Goal: Navigation & Orientation: Find specific page/section

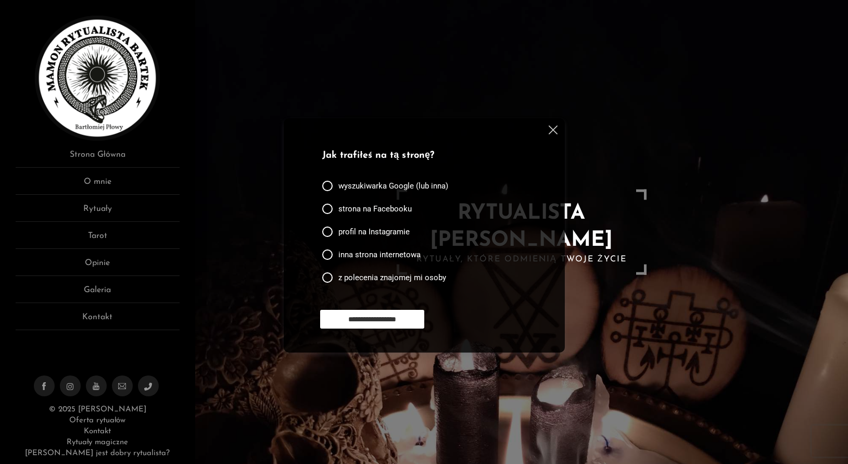
click at [555, 127] on img at bounding box center [552, 129] width 9 height 9
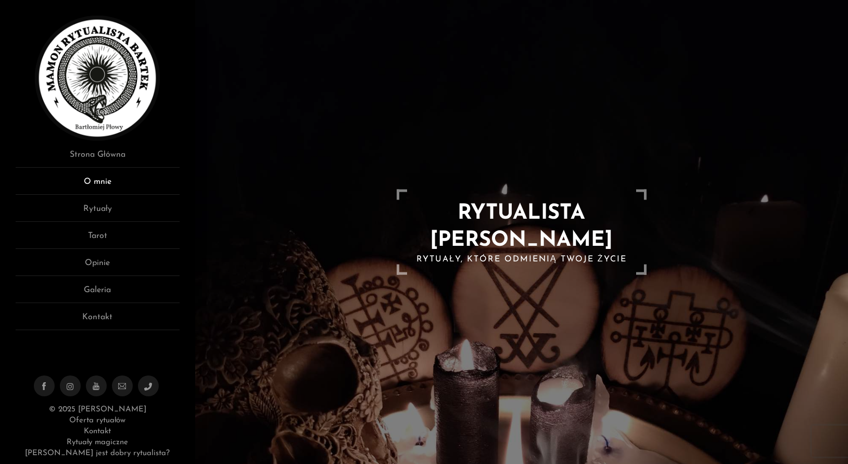
click at [78, 176] on link "O mnie" at bounding box center [98, 184] width 164 height 19
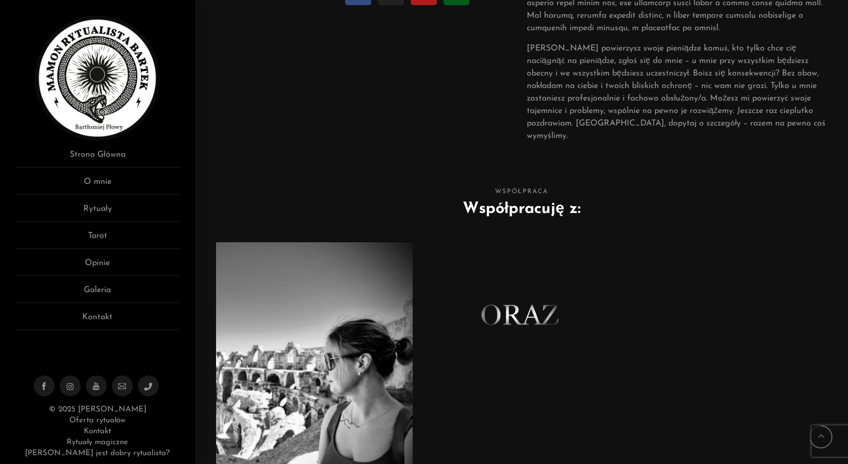
scroll to position [604, 0]
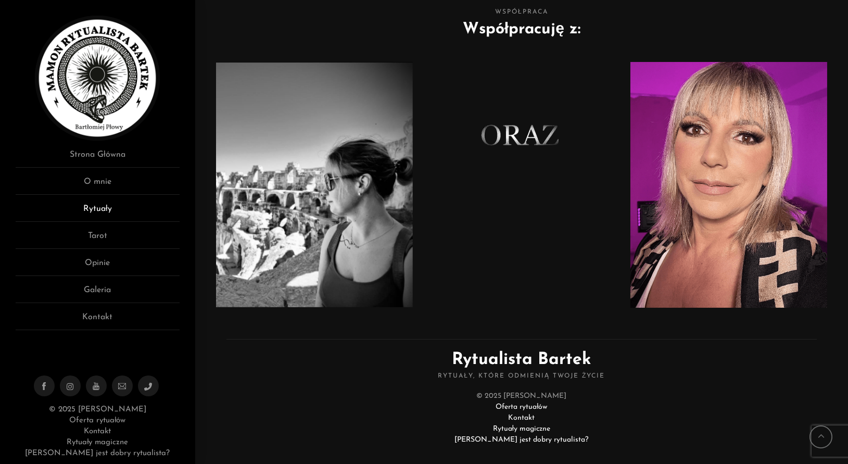
click at [105, 207] on link "Rytuały" at bounding box center [98, 211] width 164 height 19
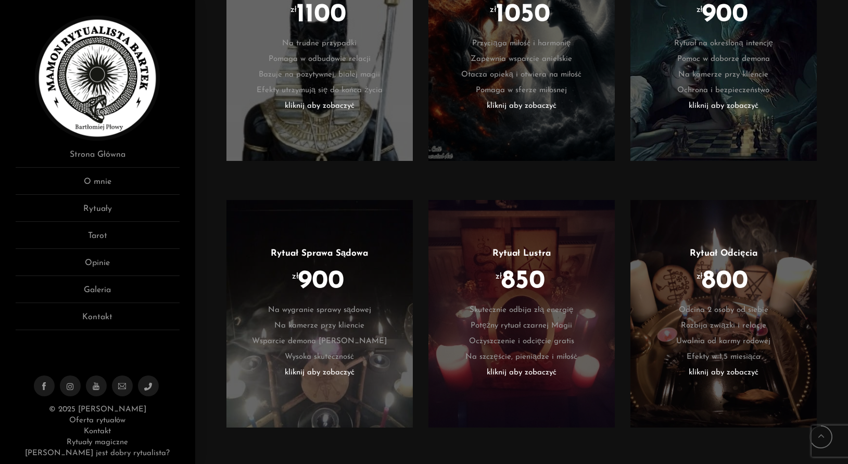
scroll to position [1645, 0]
